Goal: Navigation & Orientation: Go to known website

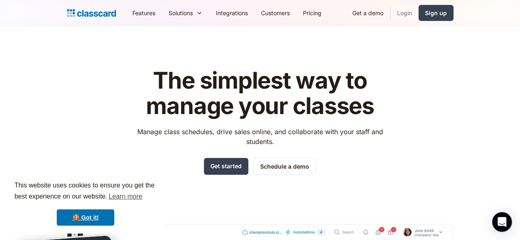
click at [255, 14] on link "Login" at bounding box center [404, 13] width 28 height 18
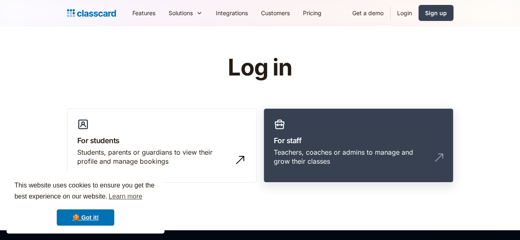
click at [338, 127] on link "For staff Teachers, coaches or admins to manage and grow their classes" at bounding box center [358, 145] width 190 height 75
